Goal: Transaction & Acquisition: Purchase product/service

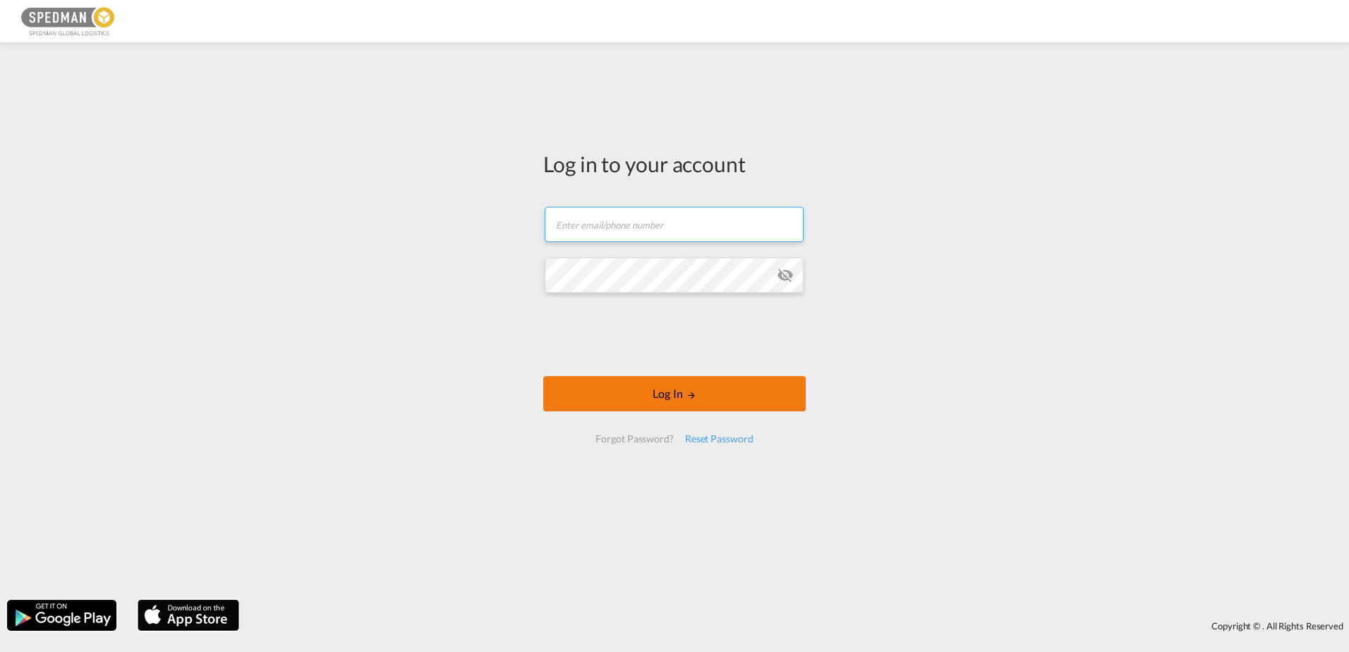
type input "[EMAIL_ADDRESS][DOMAIN_NAME]"
click at [721, 395] on button "Log In" at bounding box center [674, 393] width 263 height 35
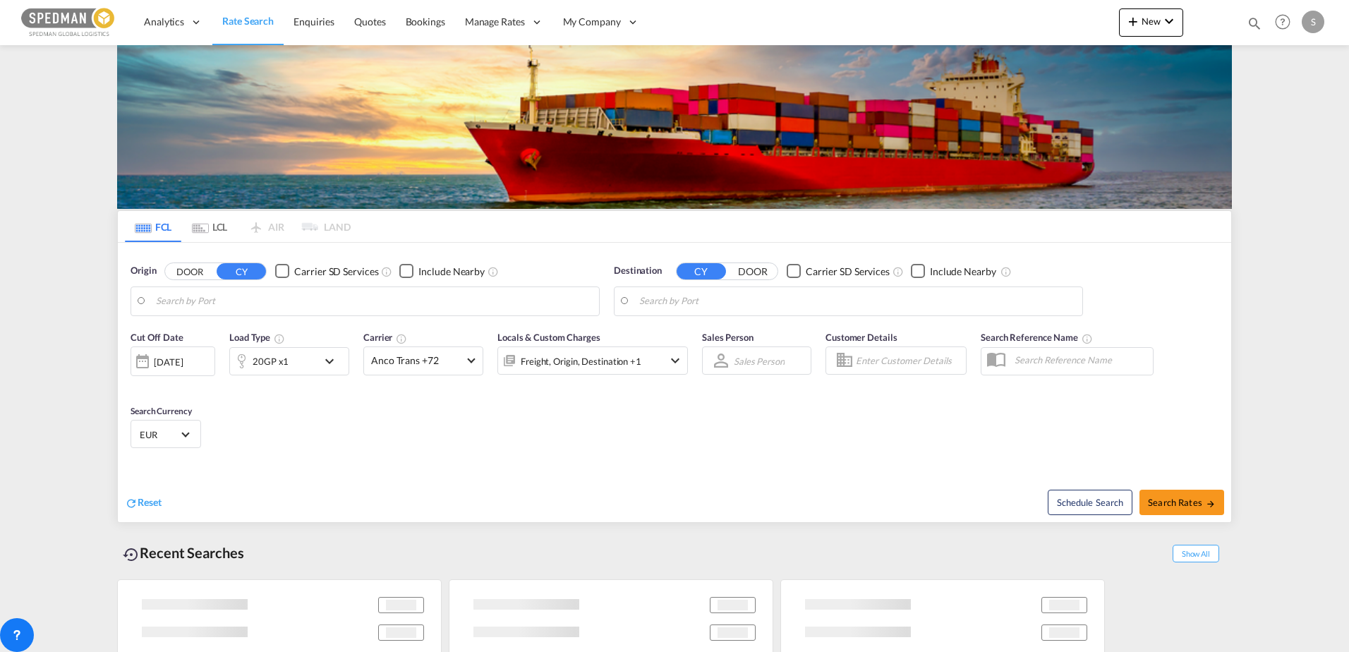
type input "[GEOGRAPHIC_DATA], NOOSL"
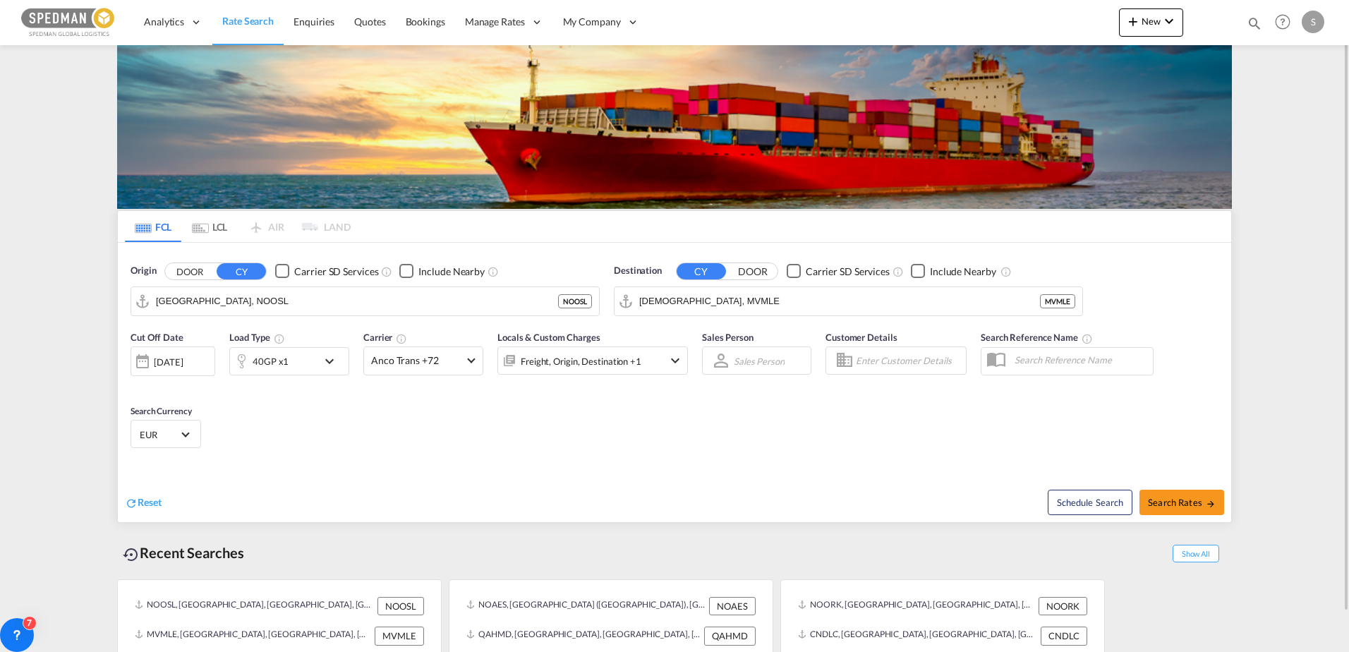
click at [338, 366] on md-icon "icon-chevron-down" at bounding box center [333, 361] width 24 height 17
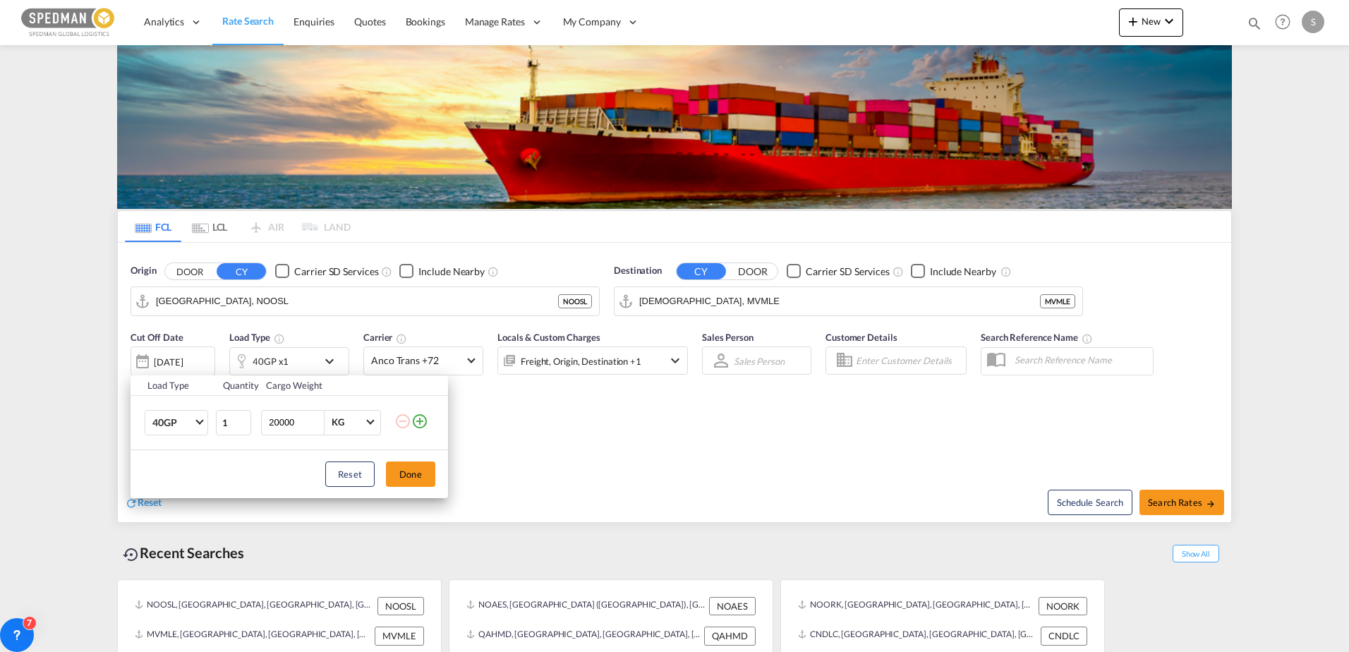
click at [416, 422] on md-icon "icon-plus-circle-outline" at bounding box center [419, 421] width 17 height 17
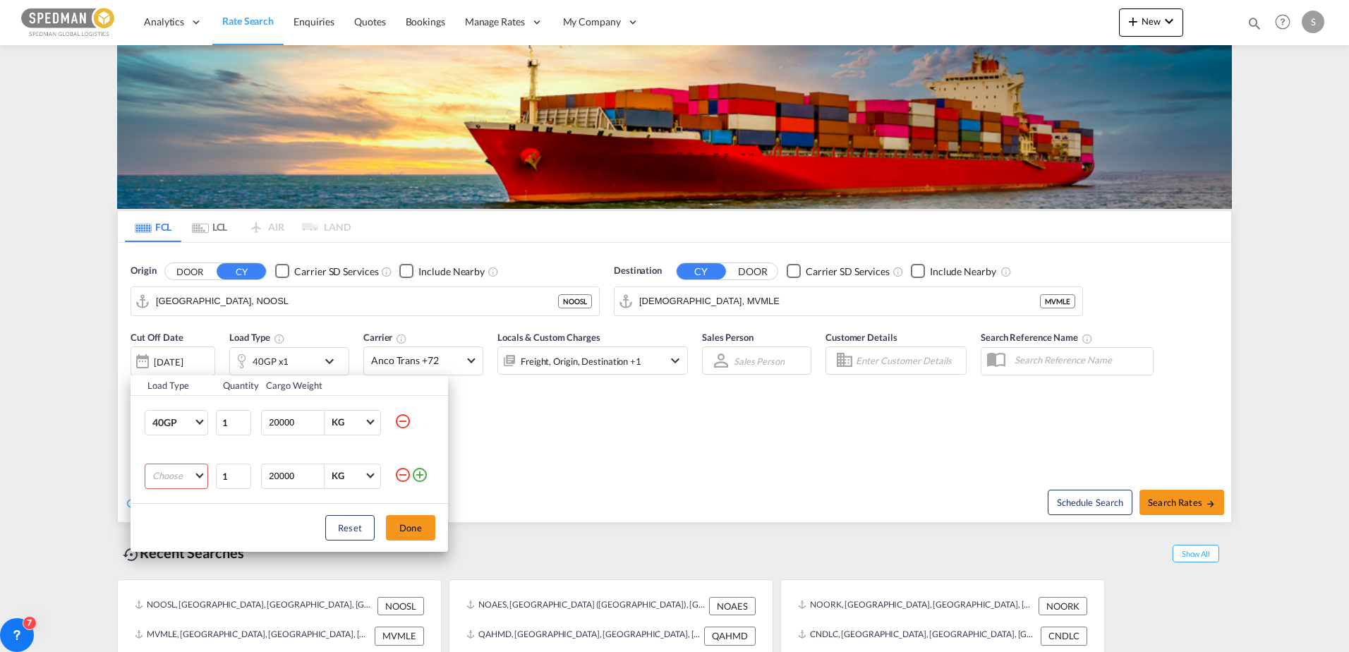
click at [208, 477] on td "Choose 20GP 40GP 40HC 45HC 20RE 40RE 40HR 20OT 40OT 20FR 40FR 40NR 20NR 45S 20T…" at bounding box center [173, 477] width 84 height 54
drag, startPoint x: 208, startPoint y: 477, endPoint x: 184, endPoint y: 471, distance: 24.7
click at [184, 471] on md-select "Choose 20GP 40GP 40HC 45HC 20RE 40RE 40HR 20OT 40OT 20FR 40FR 40NR 20NR 45S 20T…" at bounding box center [177, 476] width 64 height 25
click at [165, 473] on div "20GP" at bounding box center [164, 476] width 24 height 13
click at [413, 532] on button "Done" at bounding box center [410, 527] width 49 height 25
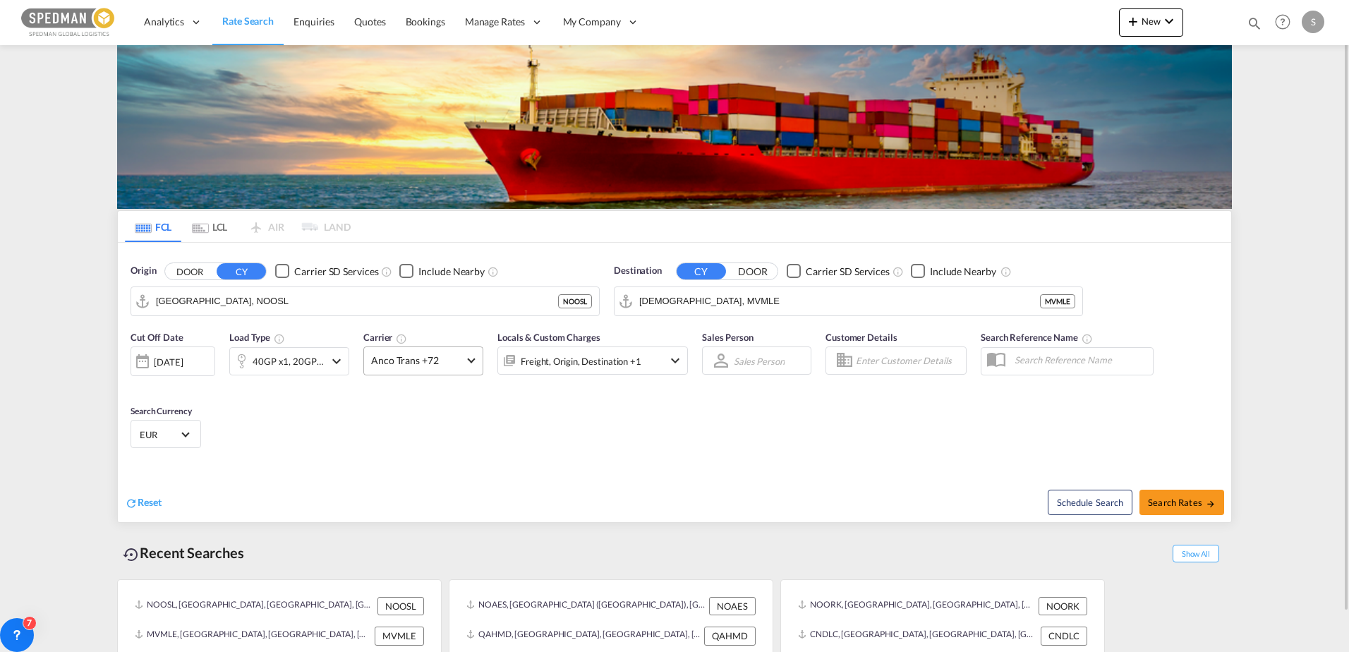
click at [452, 354] on span "Anco Trans +72" at bounding box center [417, 361] width 92 height 14
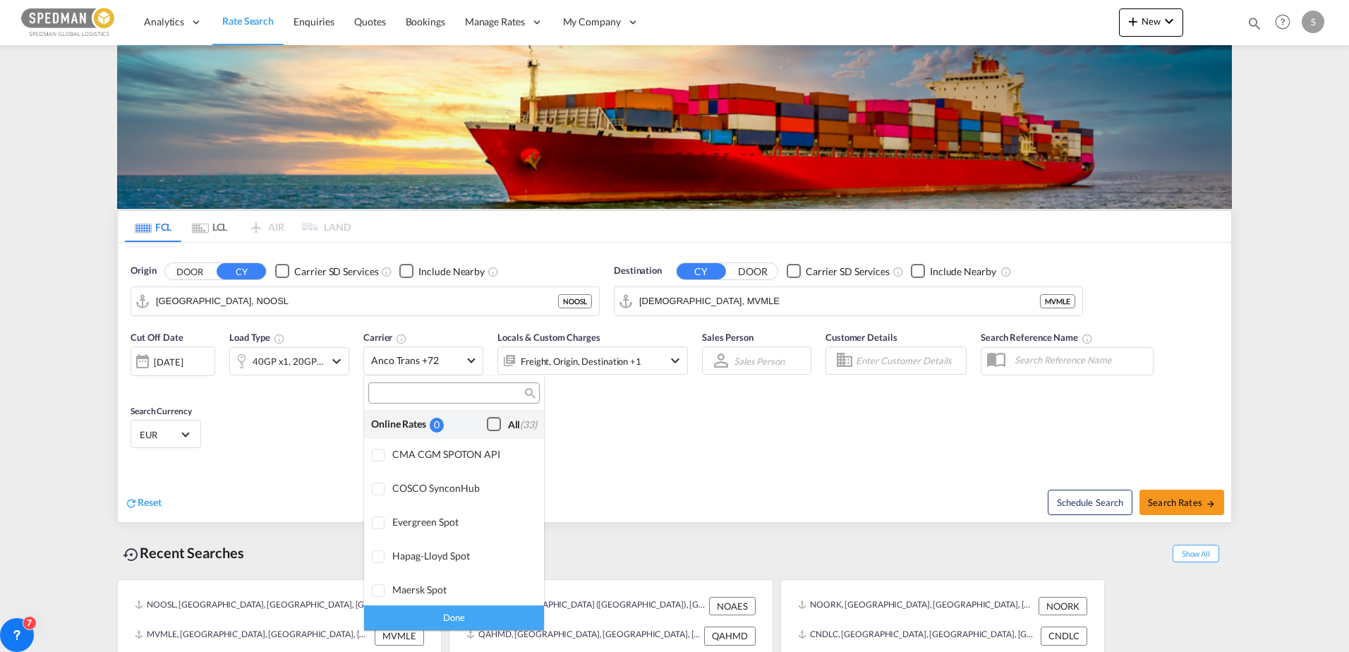
click at [488, 421] on div "Checkbox No Ink" at bounding box center [494, 424] width 14 height 14
click at [728, 291] on md-backdrop at bounding box center [674, 326] width 1349 height 652
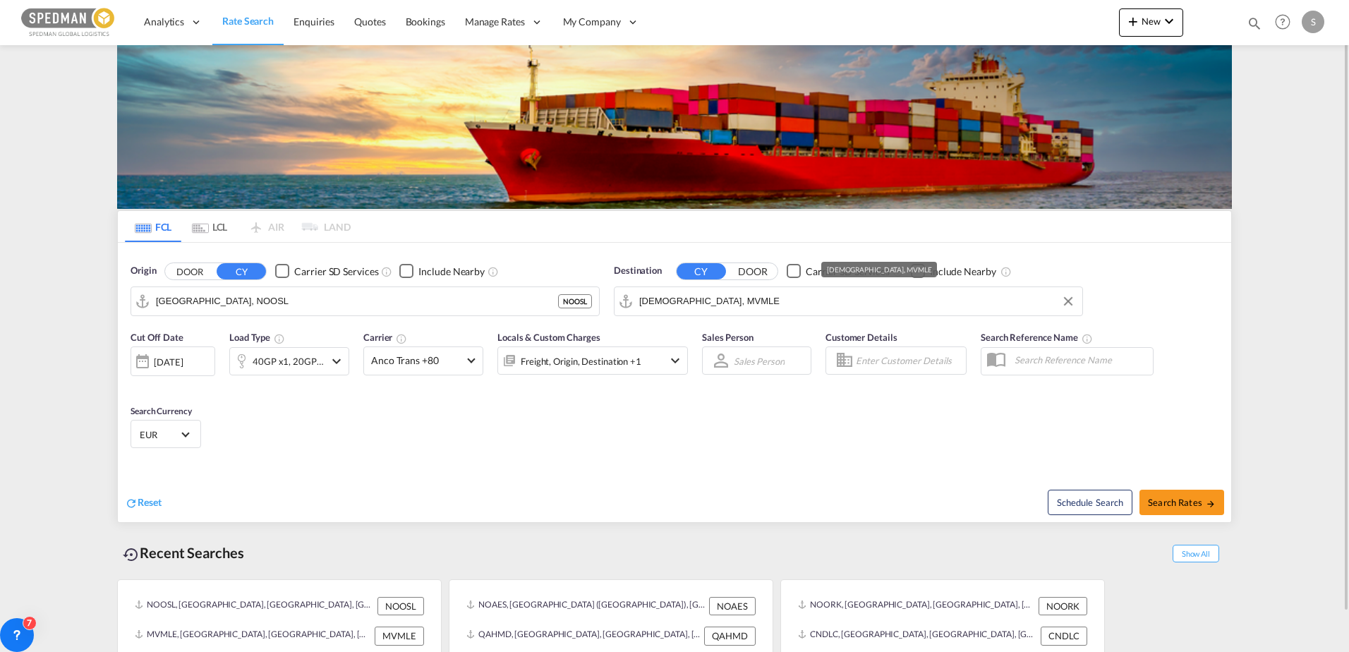
click at [728, 296] on input "[DEMOGRAPHIC_DATA], MVMLE" at bounding box center [857, 301] width 436 height 21
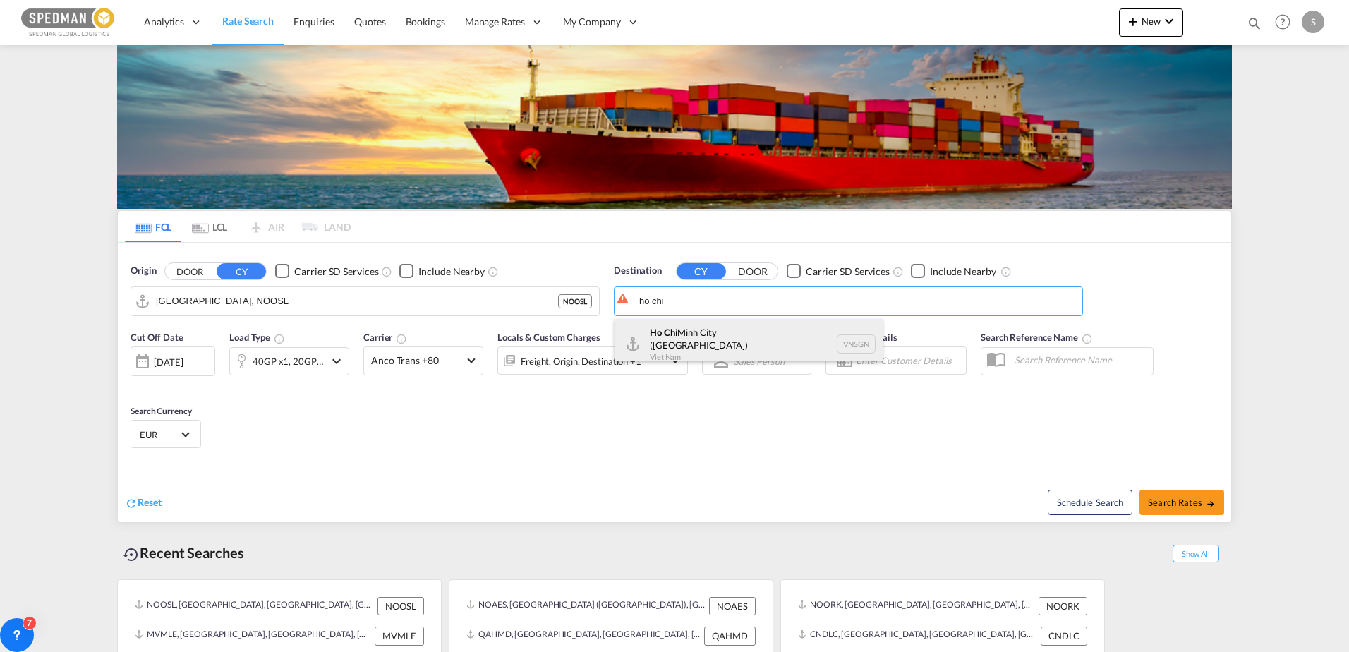
click at [729, 334] on div "[GEOGRAPHIC_DATA] ([GEOGRAPHIC_DATA]) [GEOGRAPHIC_DATA] VNSGN" at bounding box center [749, 344] width 268 height 51
type input "Ho Chi Minh City ([GEOGRAPHIC_DATA]), VNSGN"
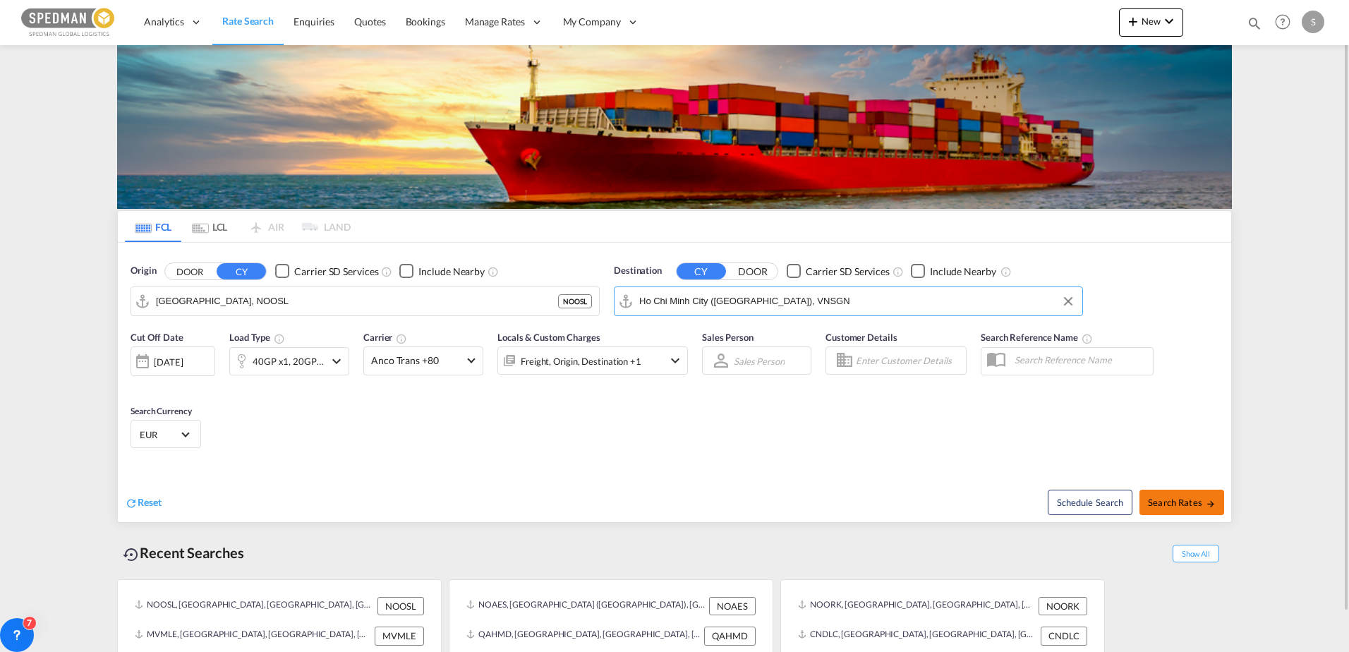
click at [1180, 500] on span "Search Rates" at bounding box center [1182, 502] width 68 height 11
type input "NOOSL to VNSGN / [DATE]"
